Goal: Register for event/course

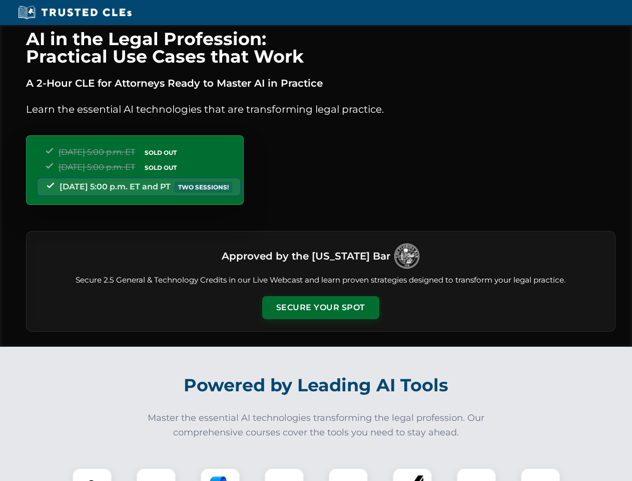
click at [320, 307] on button "Secure Your Spot" at bounding box center [320, 307] width 117 height 23
click at [92, 474] on img at bounding box center [92, 487] width 29 height 29
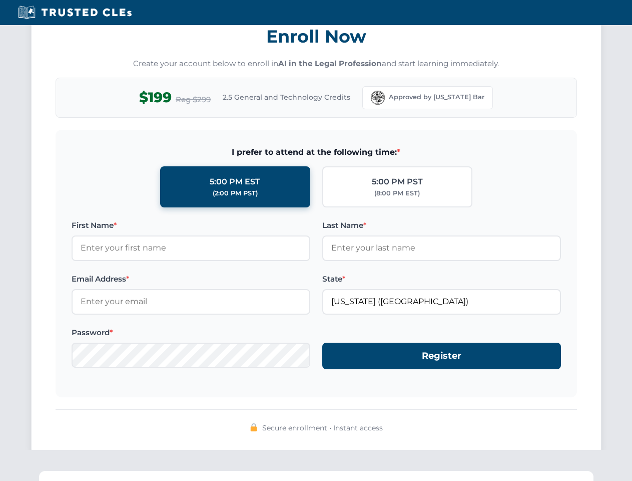
scroll to position [983, 0]
